Goal: Transaction & Acquisition: Obtain resource

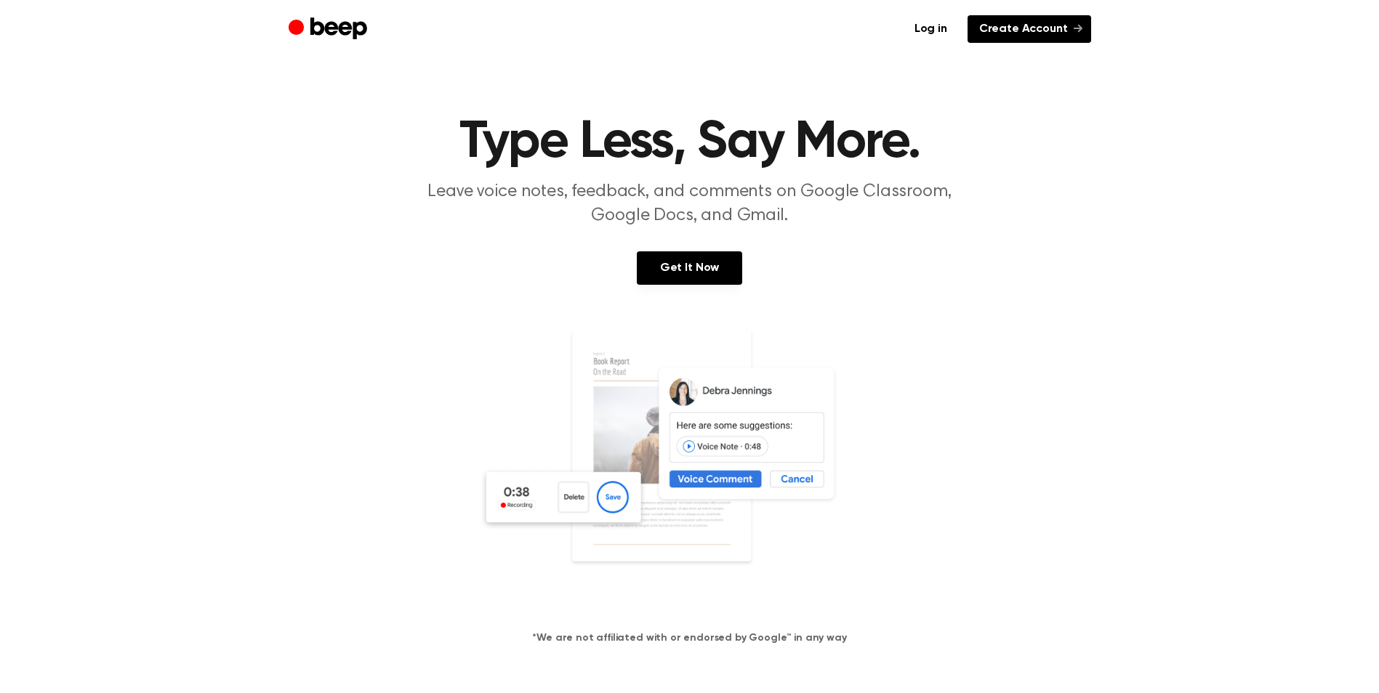
click at [1023, 26] on link "Create Account" at bounding box center [1029, 29] width 124 height 28
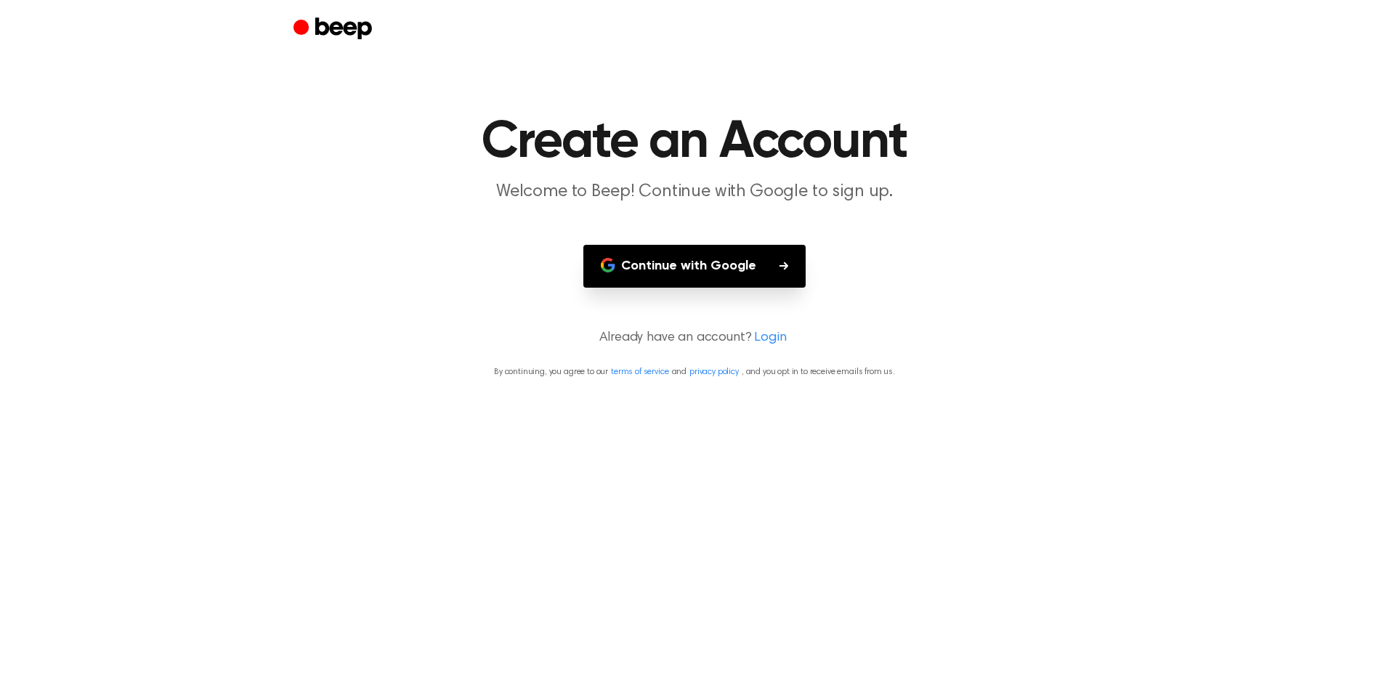
click at [736, 259] on button "Continue with Google" at bounding box center [695, 266] width 222 height 43
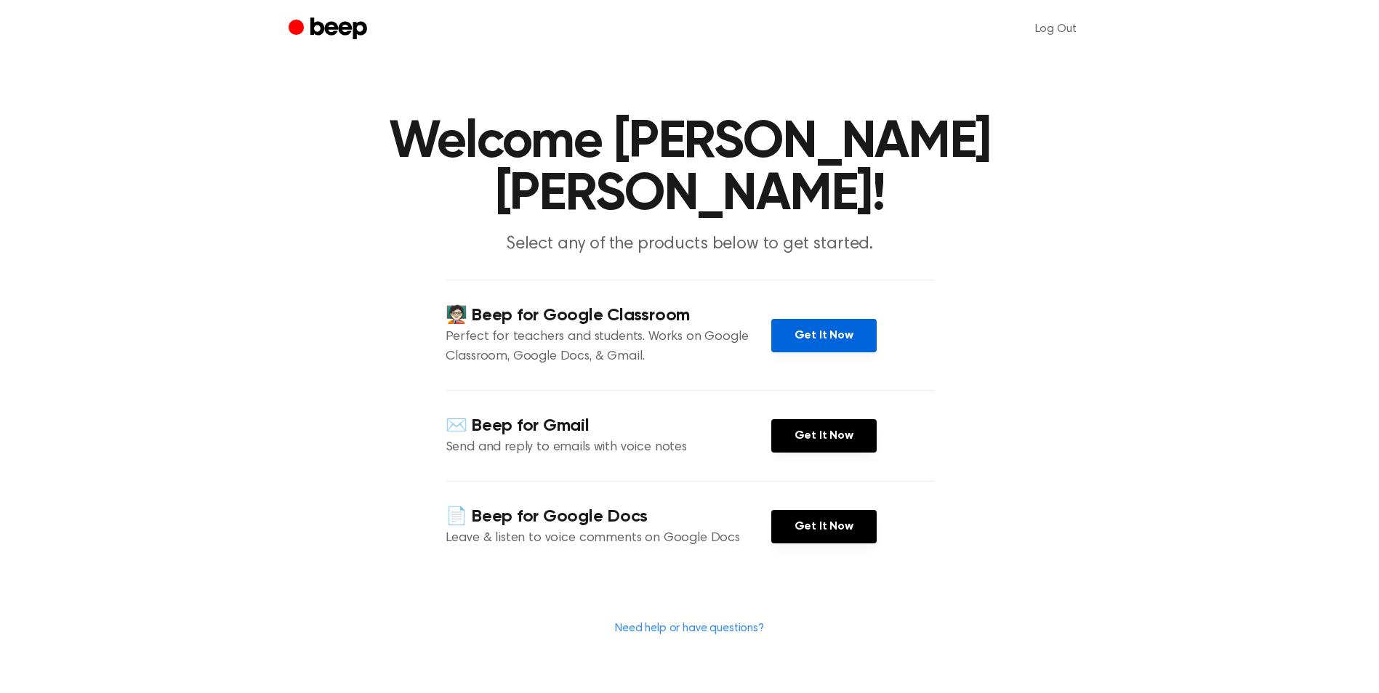
click at [817, 337] on link "Get It Now" at bounding box center [823, 335] width 105 height 33
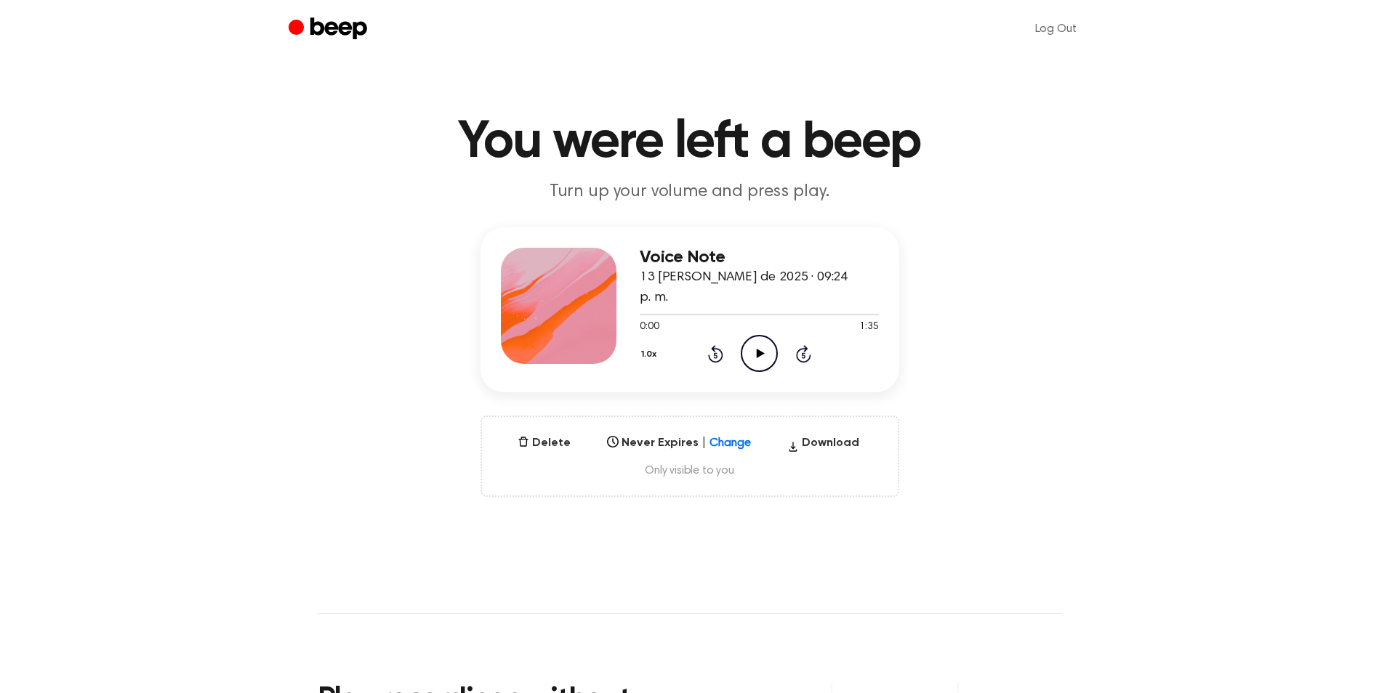
click at [757, 343] on icon "Play Audio" at bounding box center [759, 353] width 37 height 37
click at [826, 435] on button "Download" at bounding box center [823, 446] width 84 height 23
click at [1104, 208] on main "You were left a beep Turn up your volume and press play. Voice Note 13 de agost…" at bounding box center [689, 470] width 1379 height 940
drag, startPoint x: 726, startPoint y: 258, endPoint x: 553, endPoint y: 252, distance: 173.1
click at [573, 254] on div "Voice Note 13 de agosto de 2025 · 09:24 p. m. 1:21 1:35 Your browser does not s…" at bounding box center [689, 309] width 419 height 165
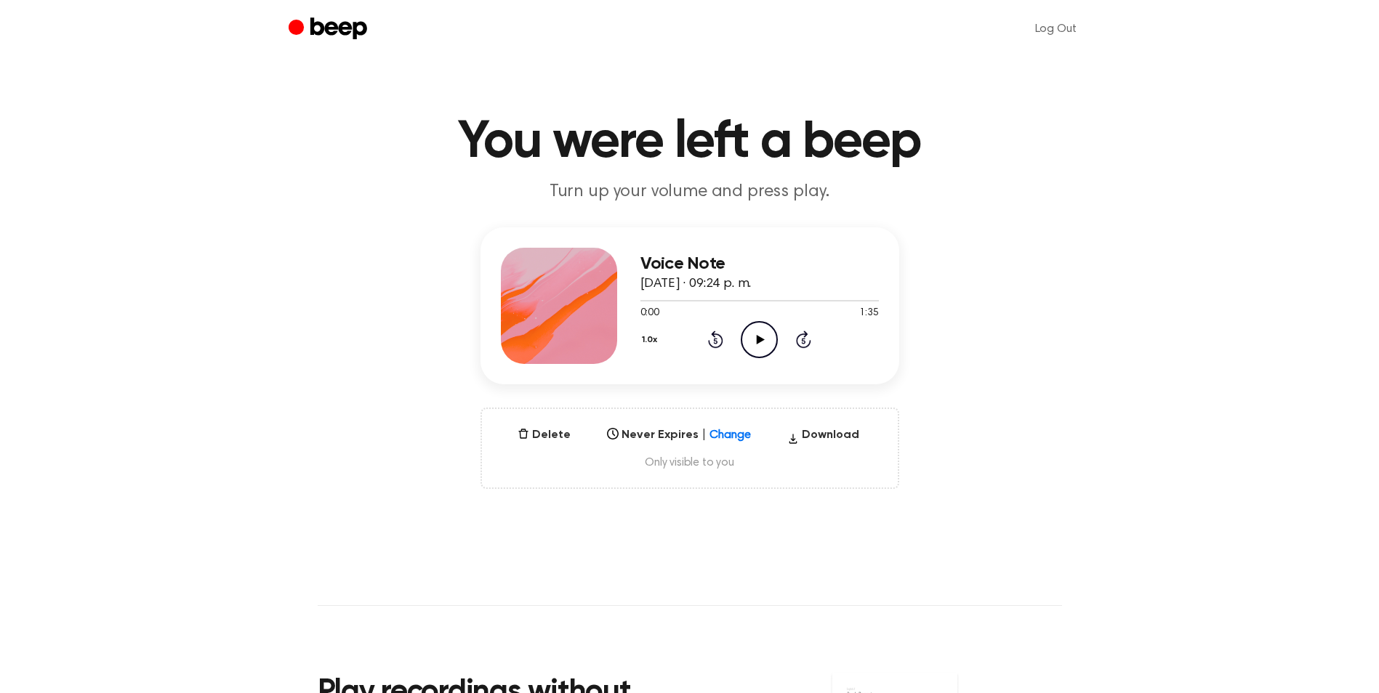
click at [763, 331] on icon "Play Audio" at bounding box center [759, 339] width 37 height 37
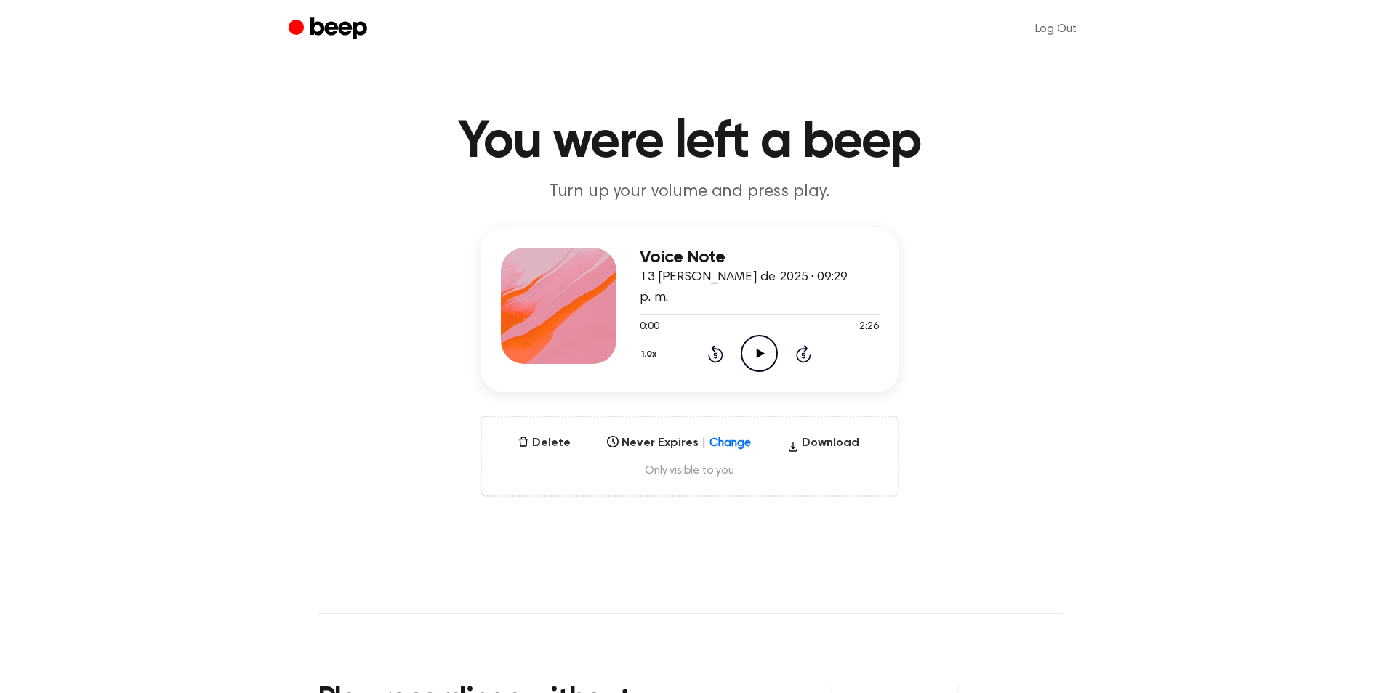
click at [751, 345] on icon "Play Audio" at bounding box center [759, 353] width 37 height 37
click at [730, 265] on h3 "Voice Note" at bounding box center [759, 258] width 238 height 20
drag, startPoint x: 730, startPoint y: 265, endPoint x: 638, endPoint y: 262, distance: 91.6
click at [638, 262] on div "Voice Note 13 de agosto de 2025 · 09:29 p. m. 0:00 2:26 Your browser does not s…" at bounding box center [689, 309] width 419 height 165
click at [1254, 51] on header "Log Out" at bounding box center [689, 29] width 1379 height 58
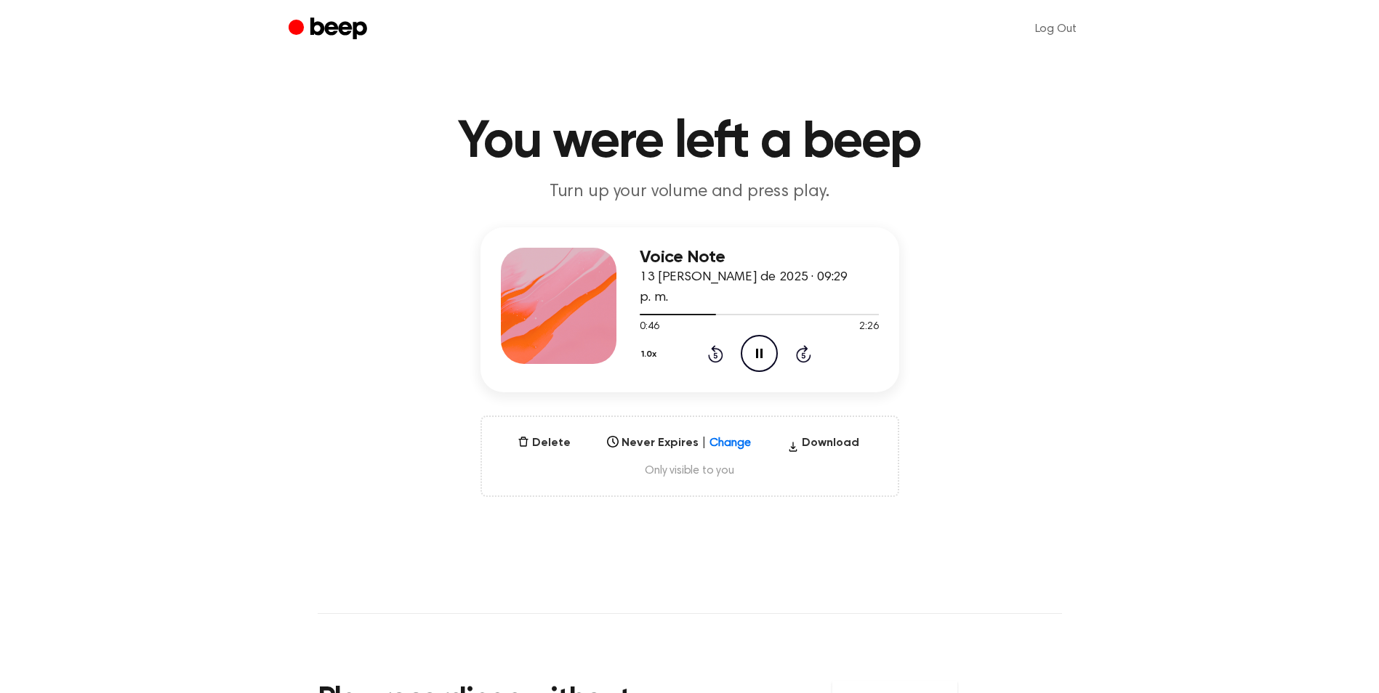
click at [751, 335] on icon "Pause Audio" at bounding box center [759, 353] width 37 height 37
